Goal: Task Accomplishment & Management: Complete application form

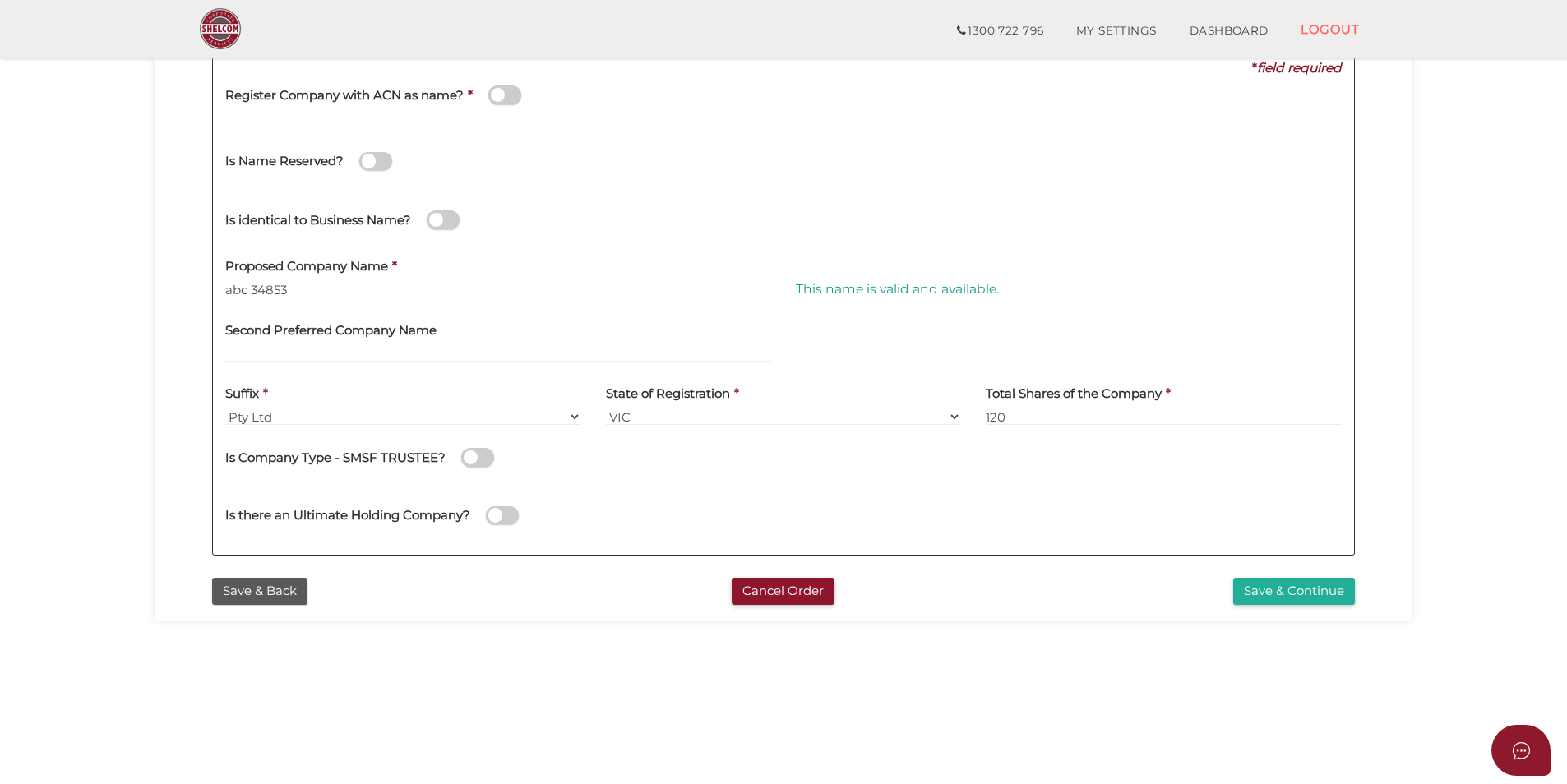
scroll to position [344, 0]
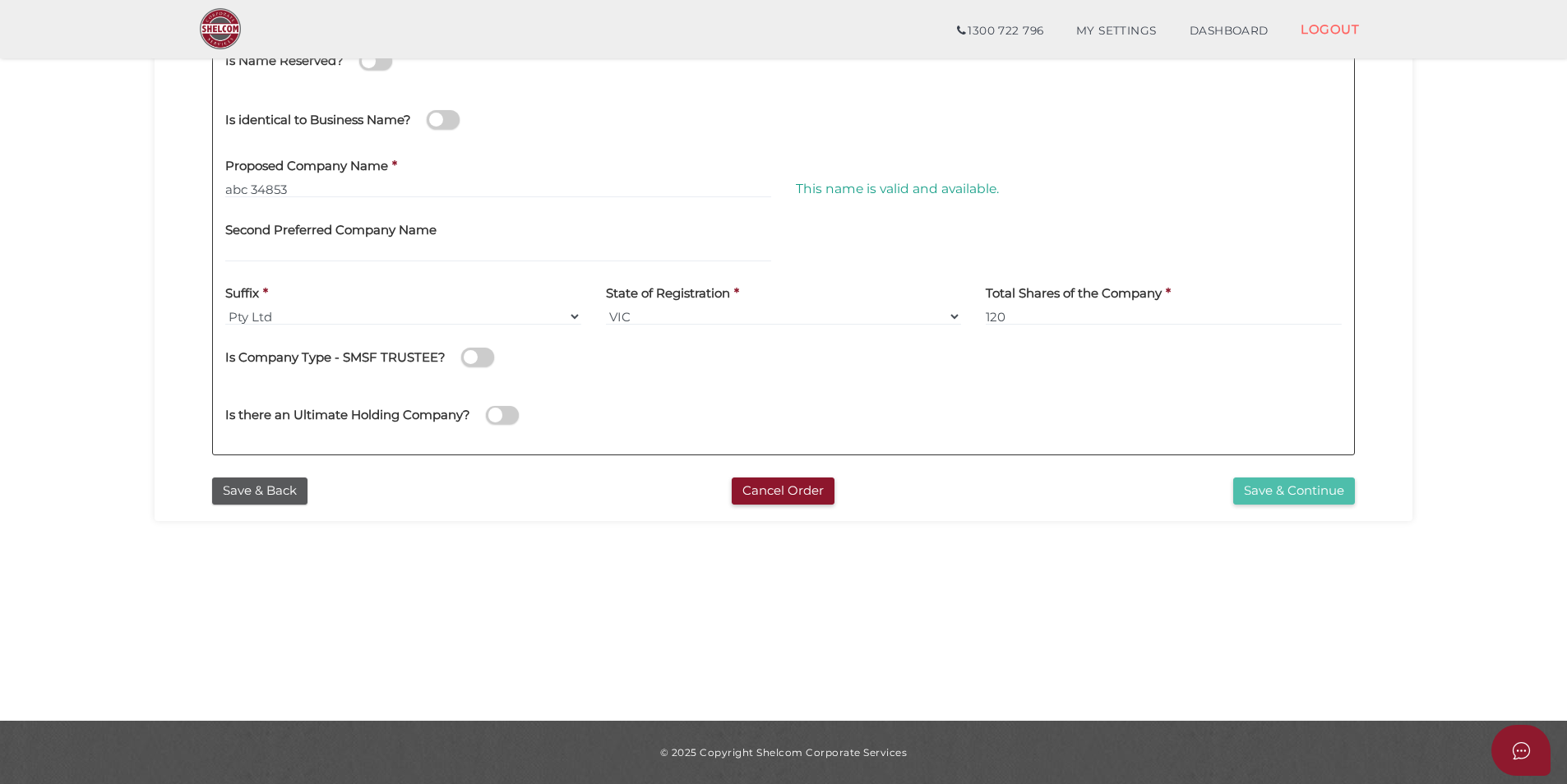
click at [1280, 488] on button "Save & Continue" at bounding box center [1293, 491] width 122 height 27
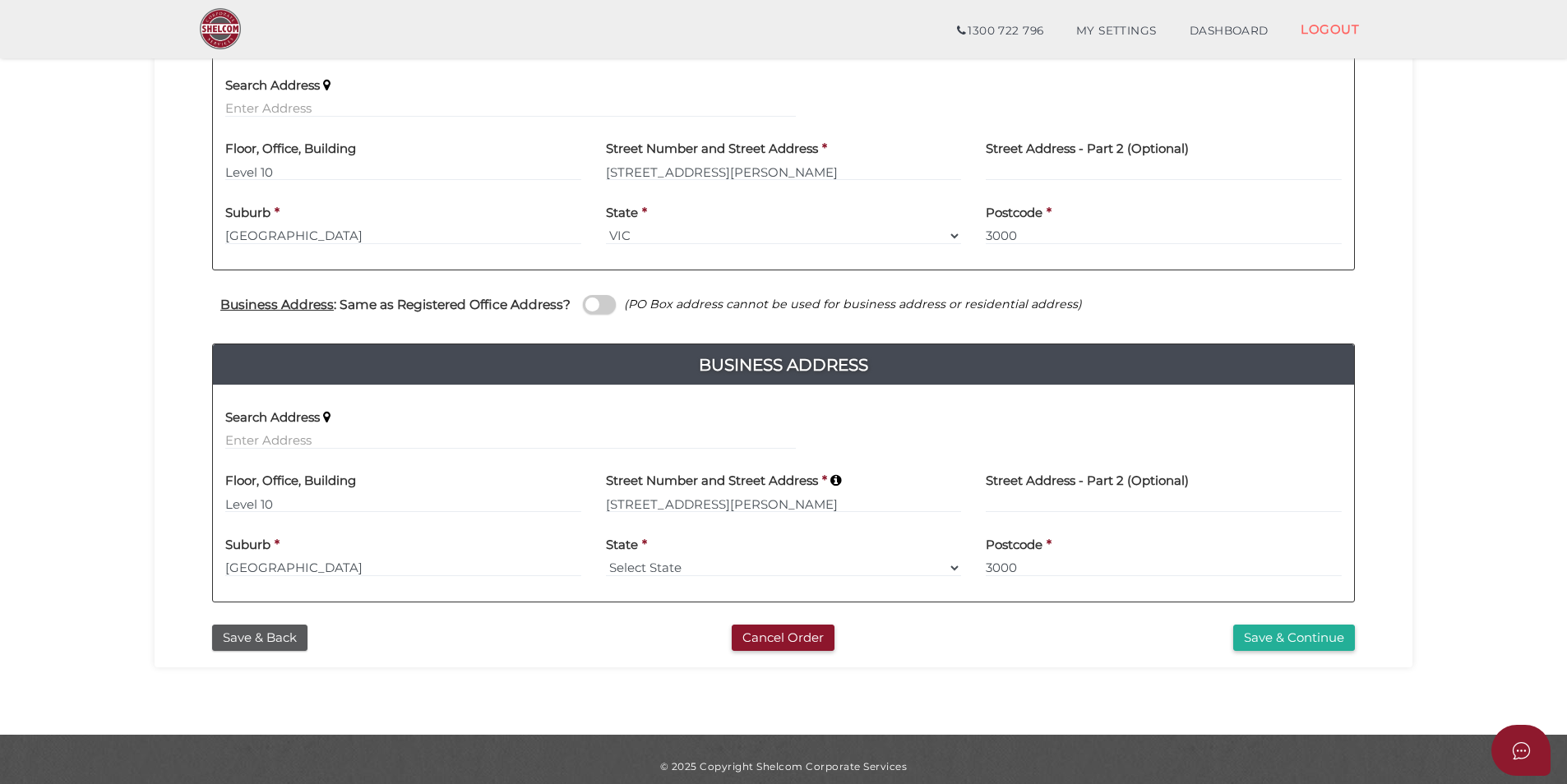
scroll to position [414, 0]
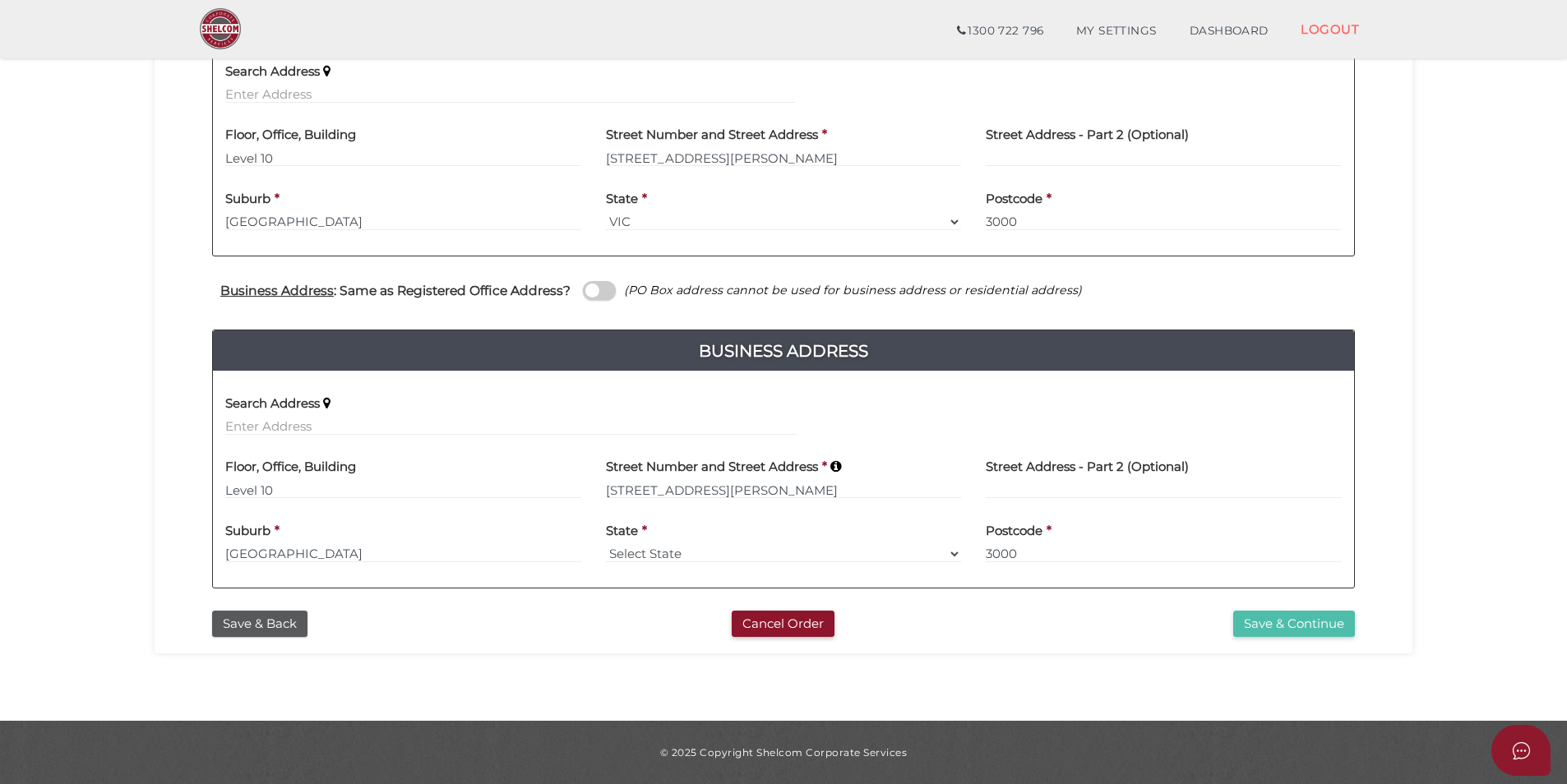
click at [1312, 620] on button "Save & Continue" at bounding box center [1293, 623] width 122 height 27
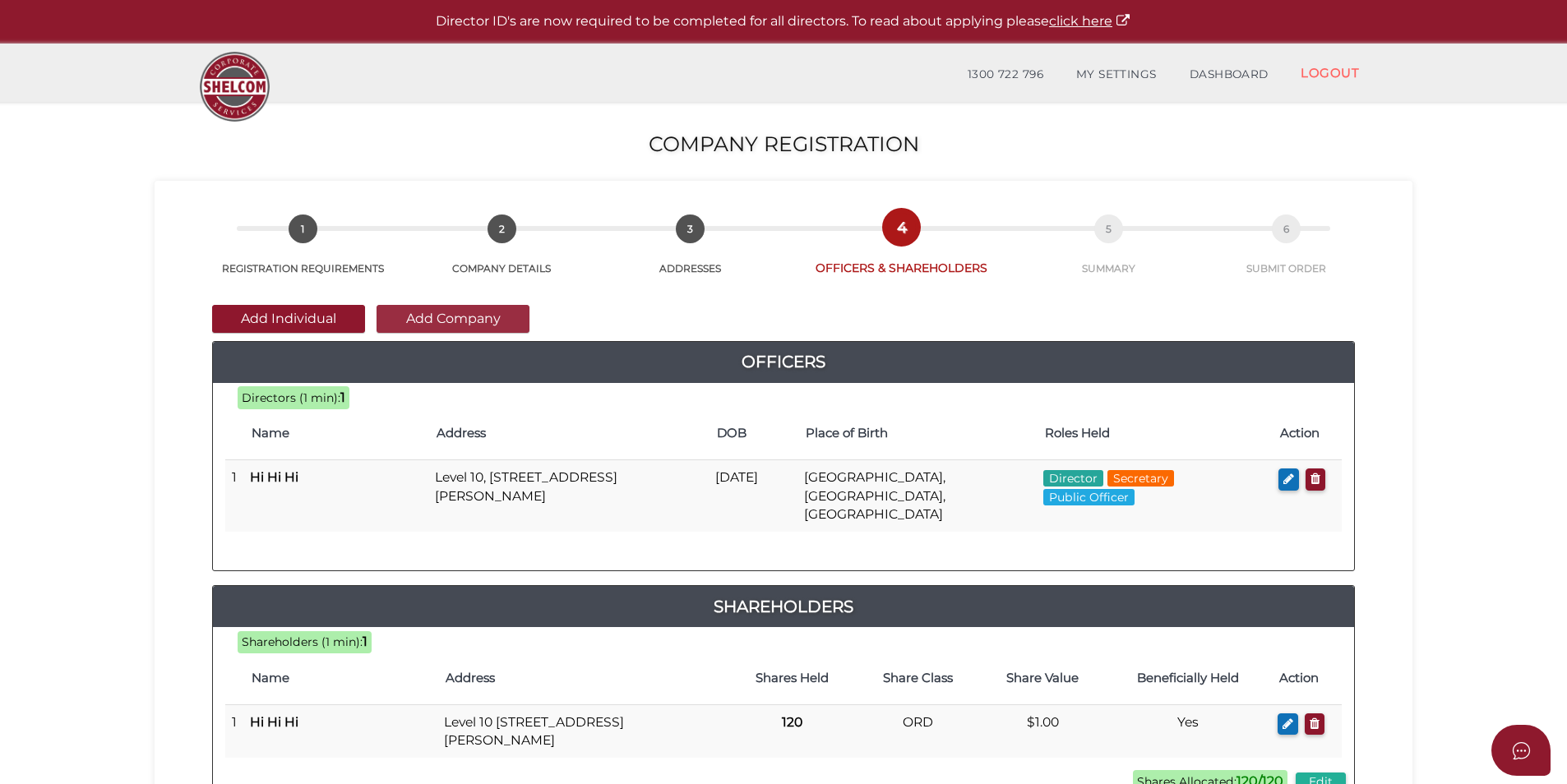
click at [446, 318] on button "Add Company" at bounding box center [453, 318] width 153 height 28
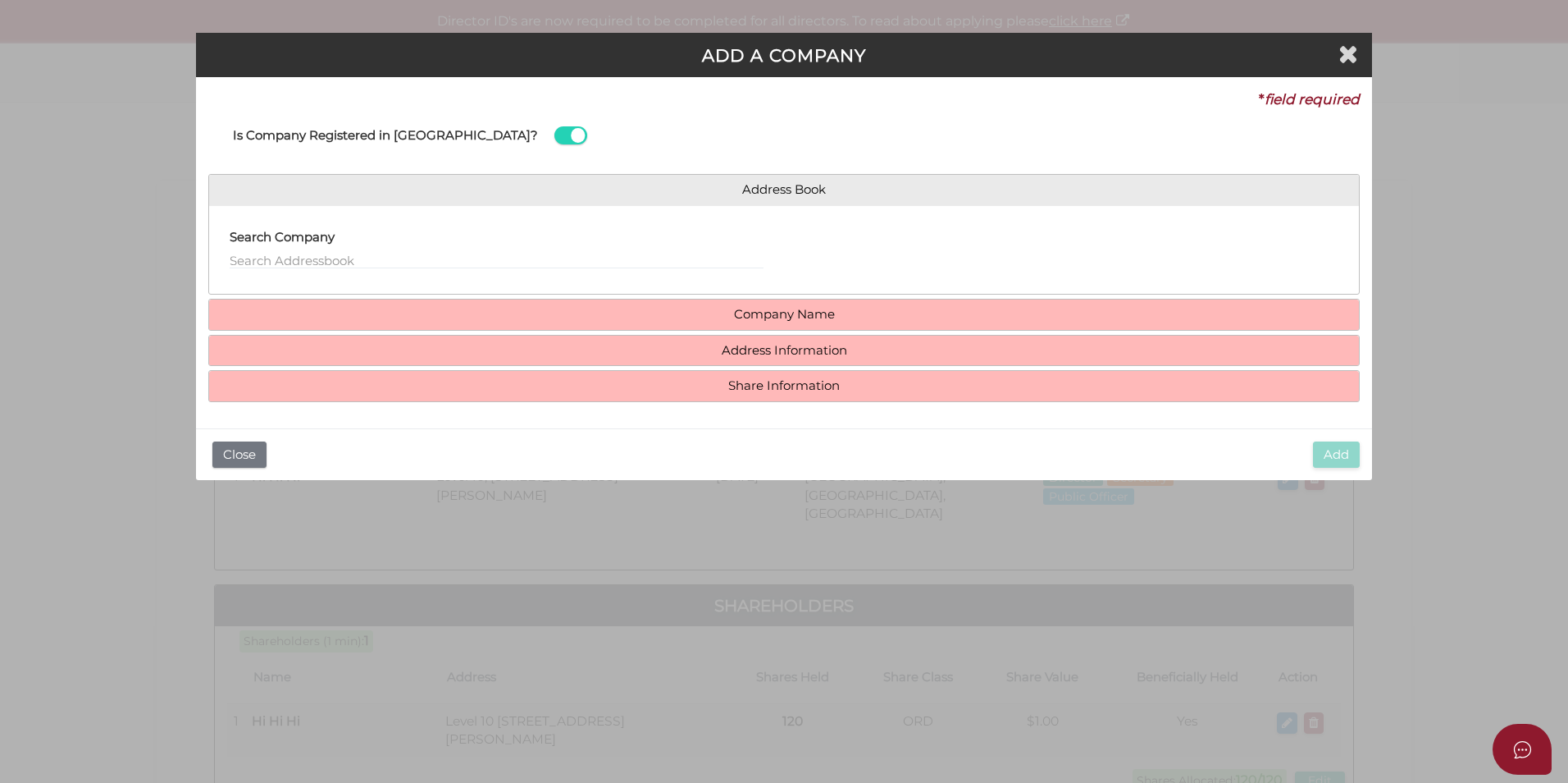
click at [555, 130] on span at bounding box center [571, 136] width 33 height 19
click at [0, 0] on input "checkbox" at bounding box center [0, 0] width 0 height 0
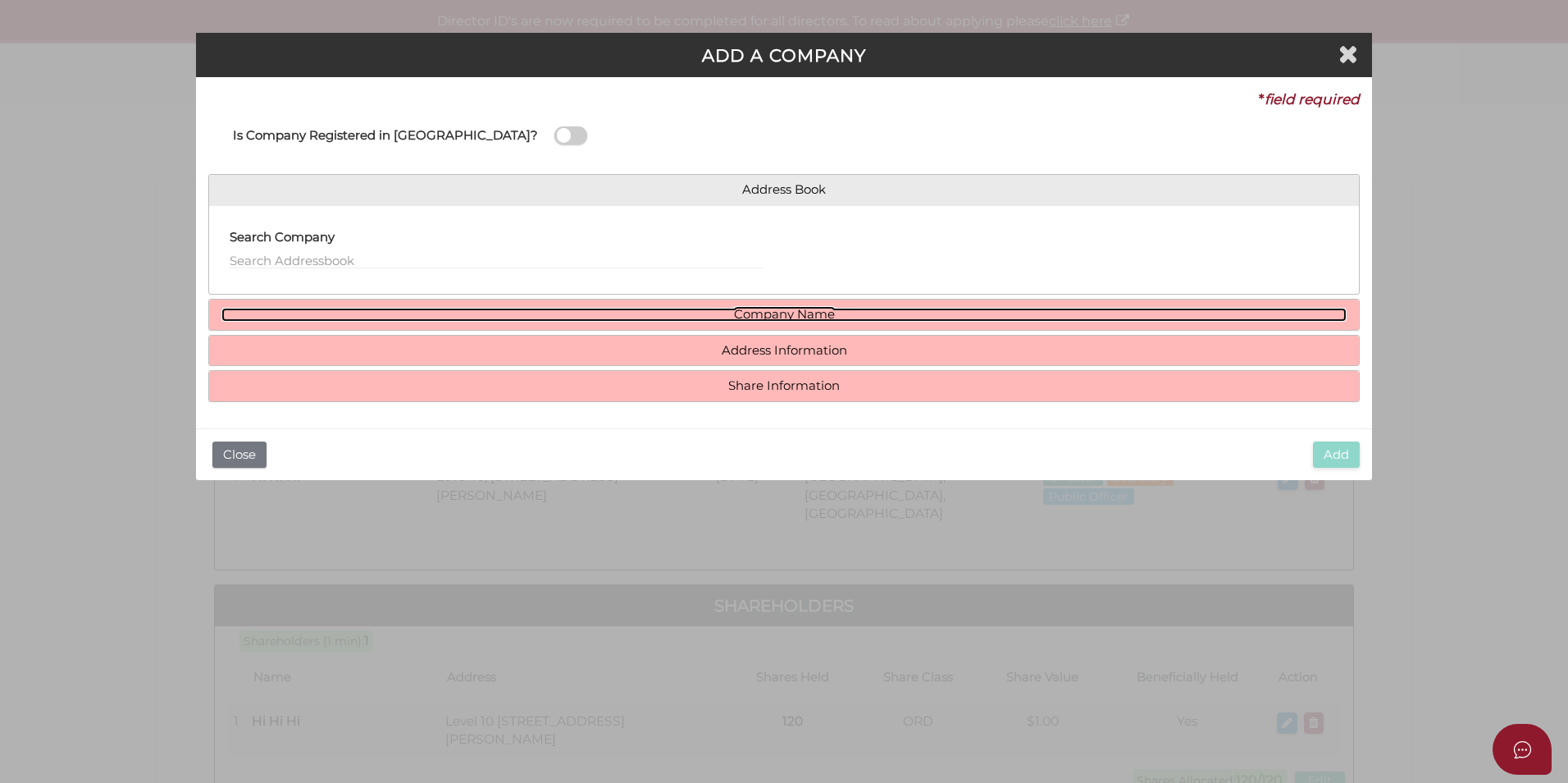
click at [732, 315] on link "Company Name" at bounding box center [784, 315] width 1126 height 14
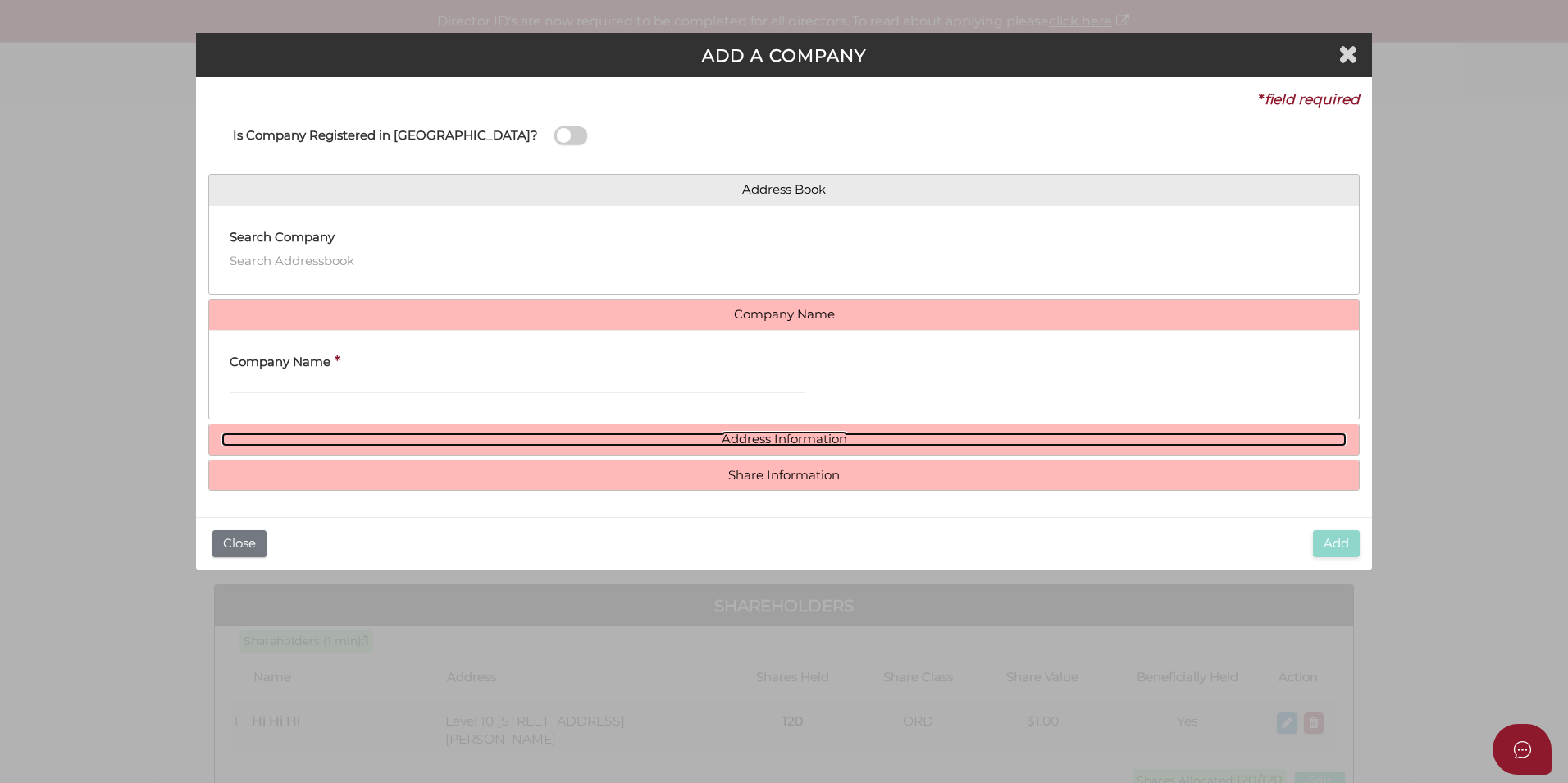
click at [665, 436] on link "Address Information" at bounding box center [784, 439] width 1126 height 14
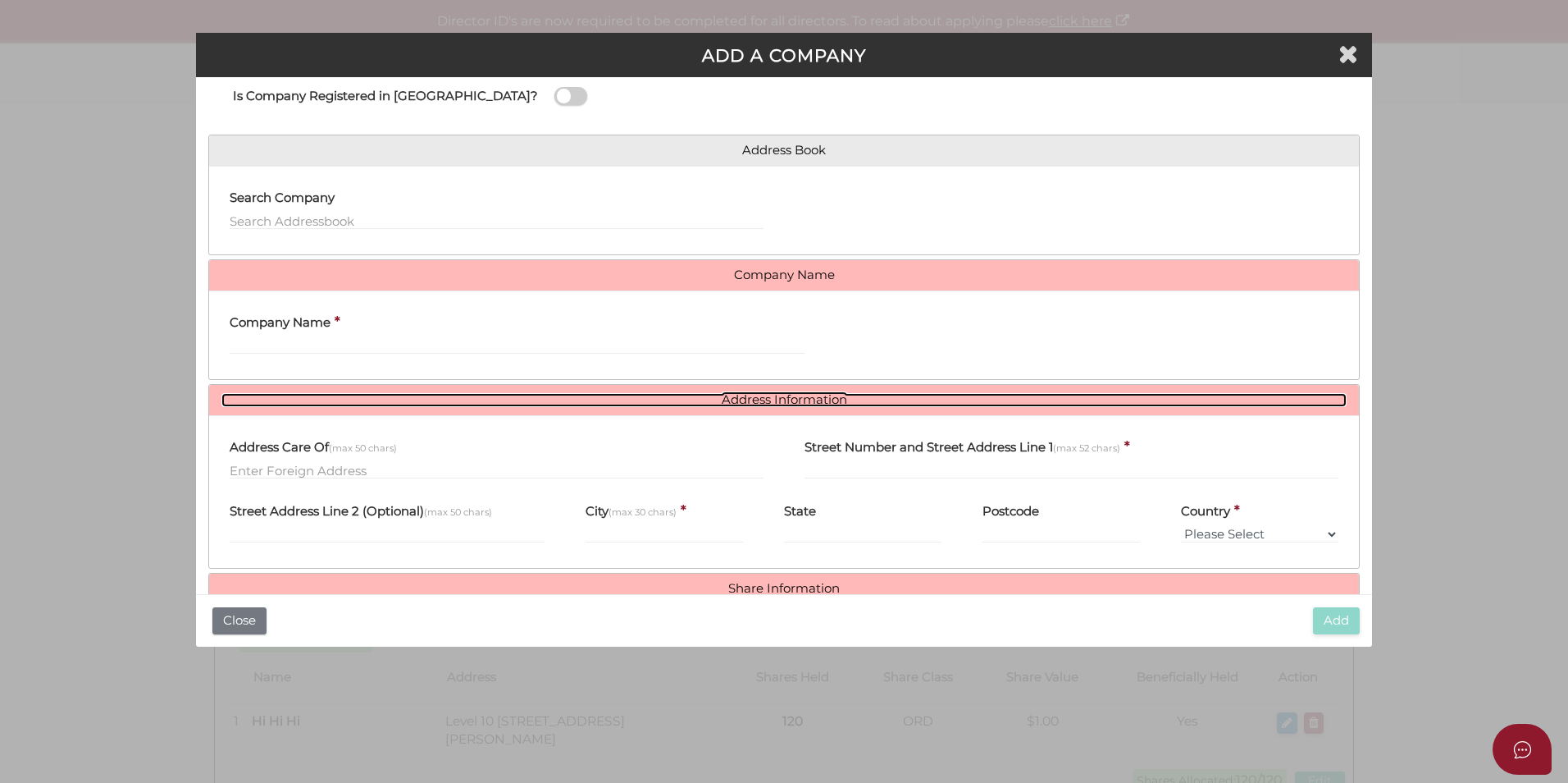
scroll to position [75, 0]
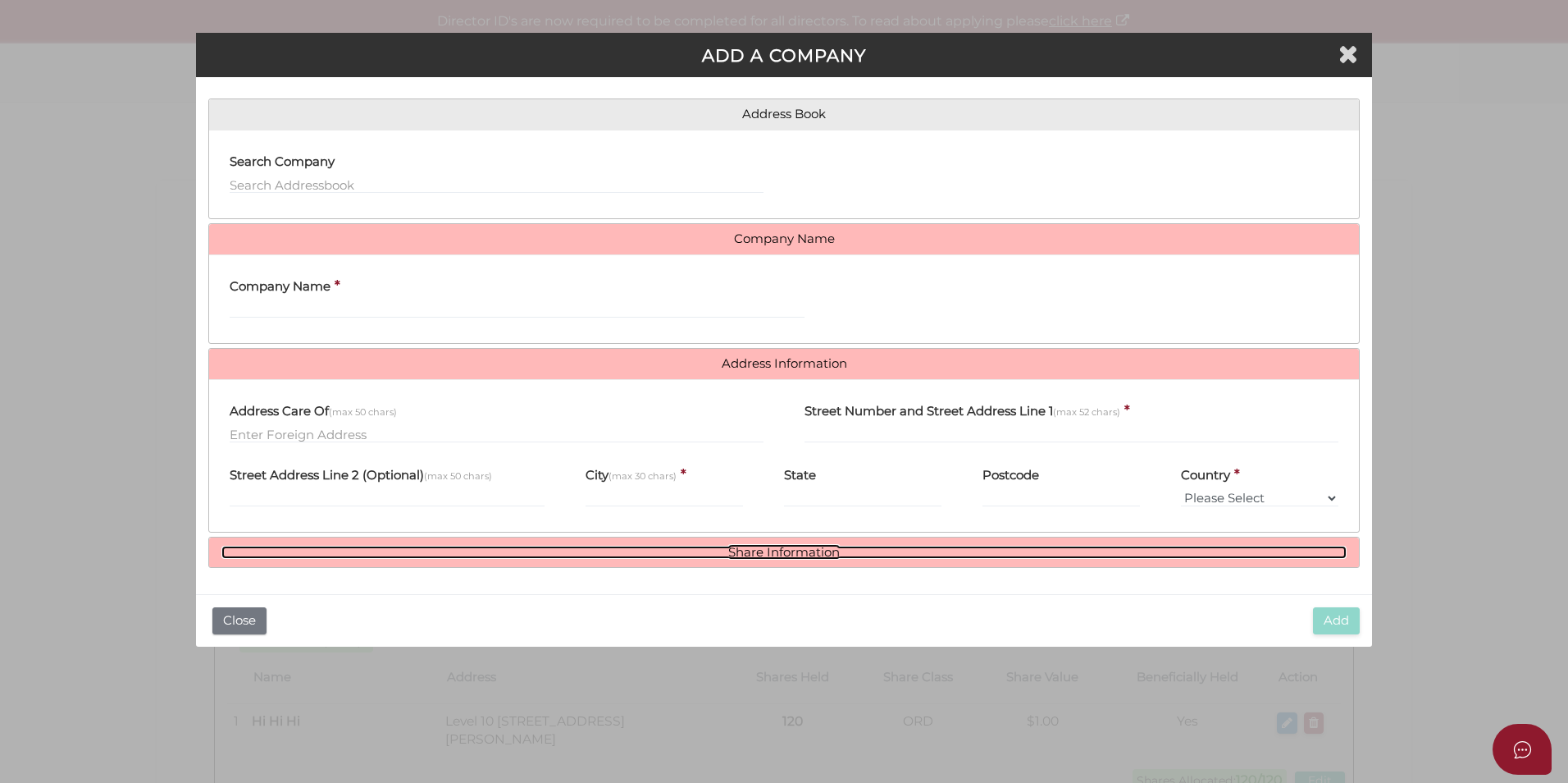
click at [591, 552] on link "Share Information" at bounding box center [784, 552] width 1126 height 14
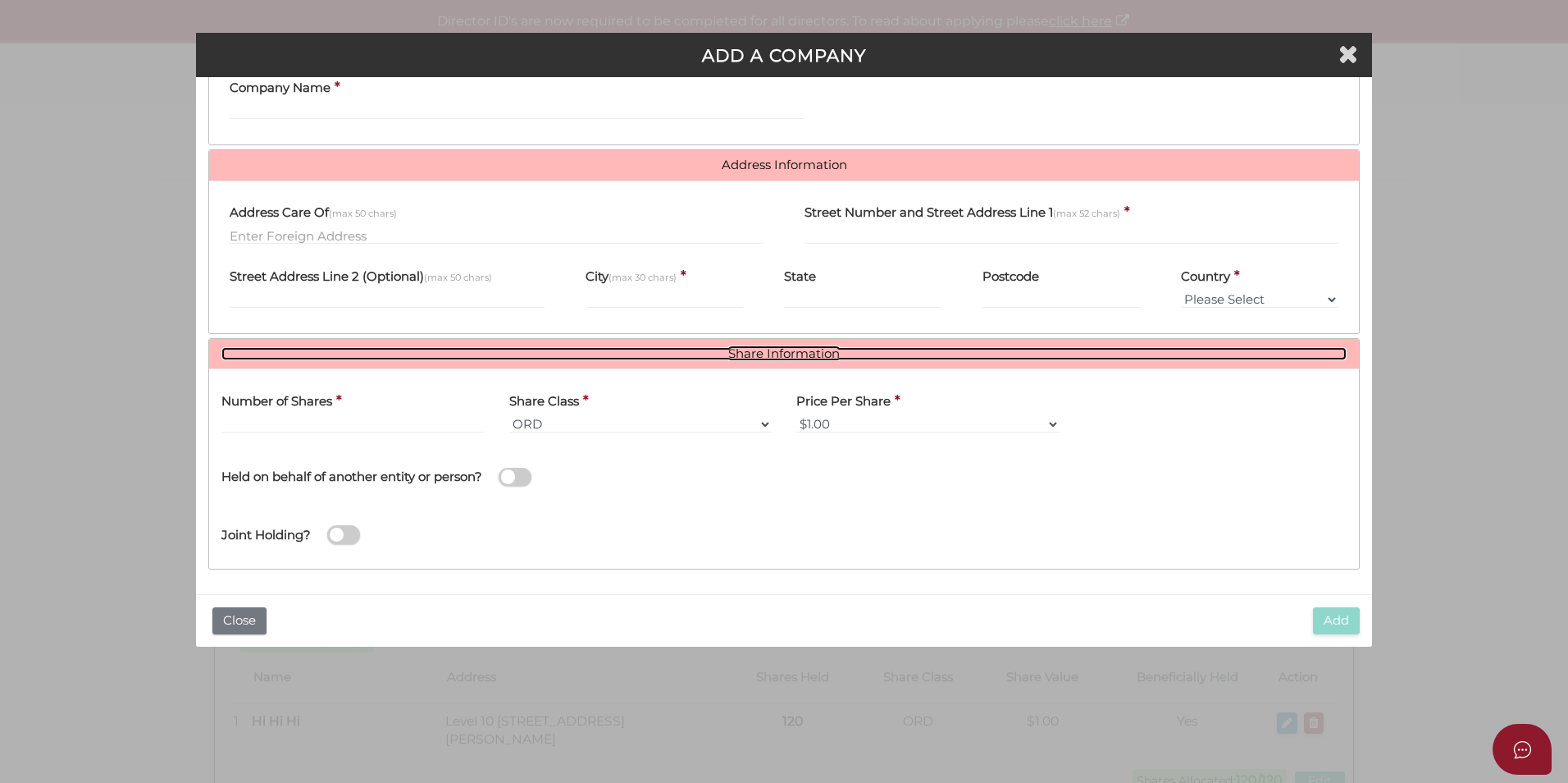
scroll to position [276, 0]
